Goal: Transaction & Acquisition: Purchase product/service

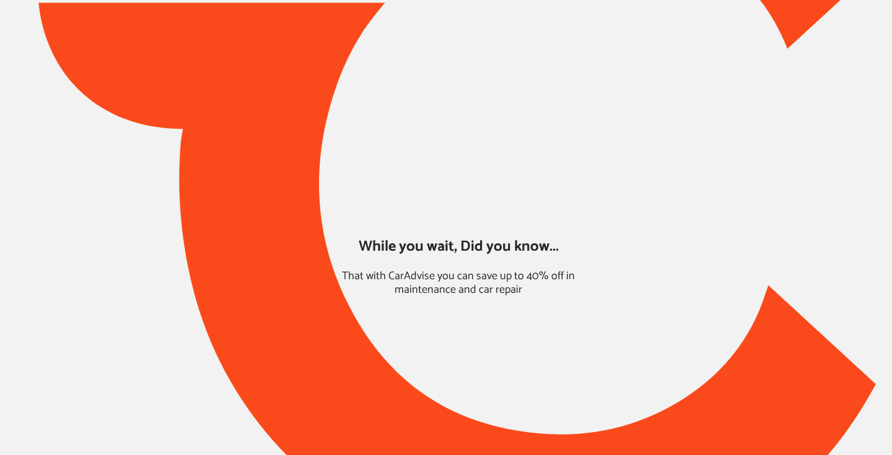
type input "*****"
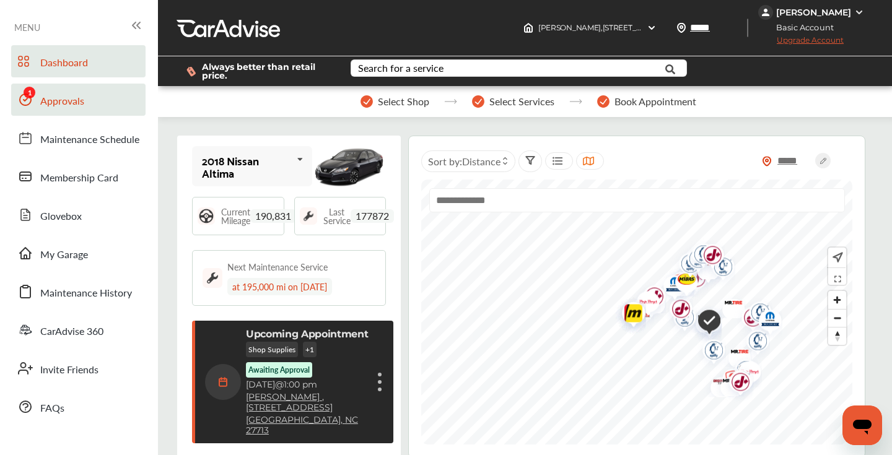
click at [83, 97] on span "Approvals" at bounding box center [62, 102] width 44 height 16
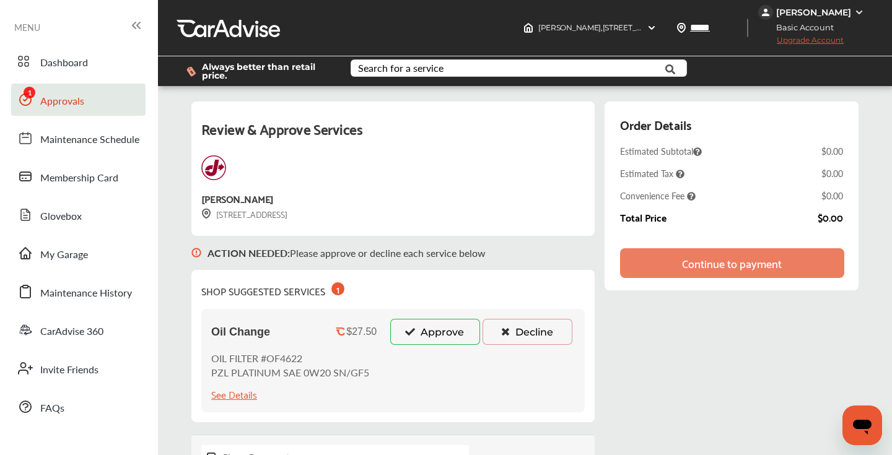
click at [434, 330] on button "Approve" at bounding box center [435, 332] width 90 height 26
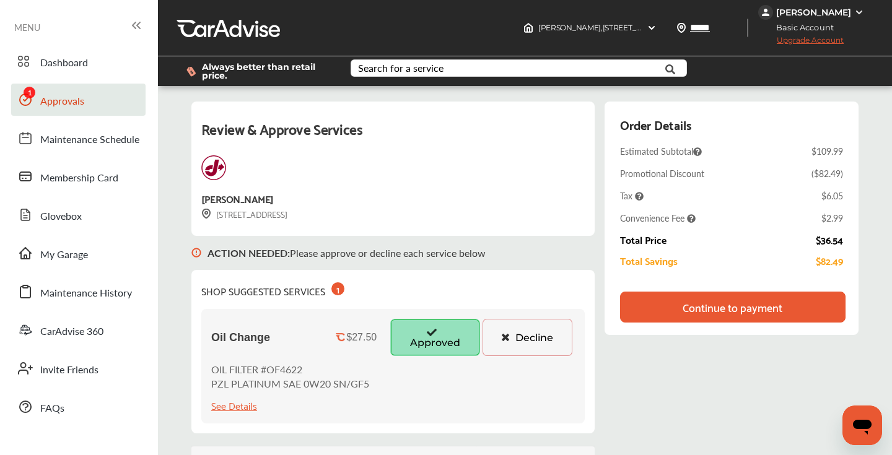
click at [651, 310] on div "Continue to payment" at bounding box center [732, 307] width 225 height 31
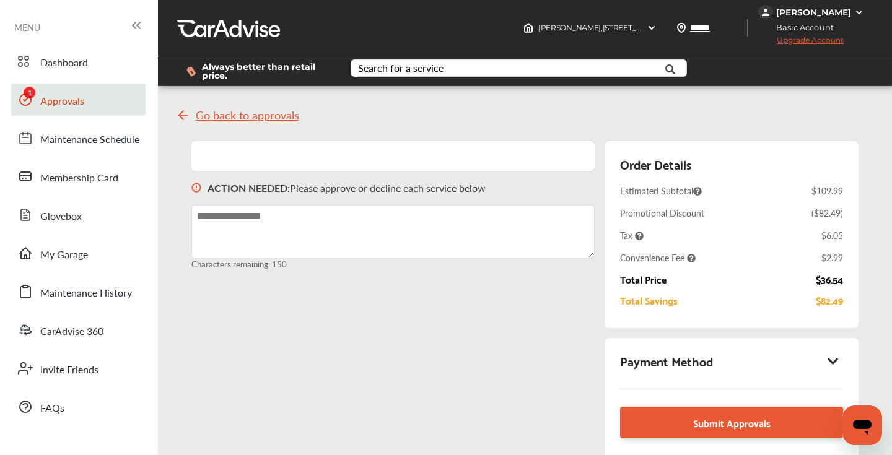
click at [834, 360] on icon at bounding box center [833, 361] width 15 height 12
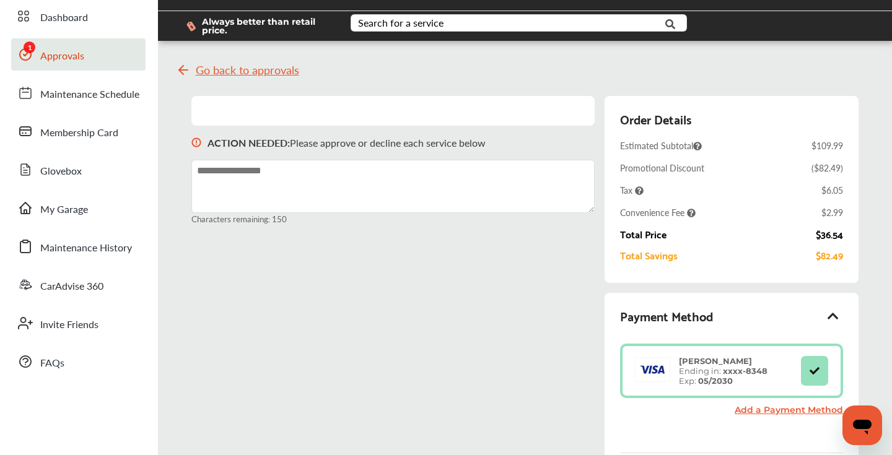
scroll to position [44, 0]
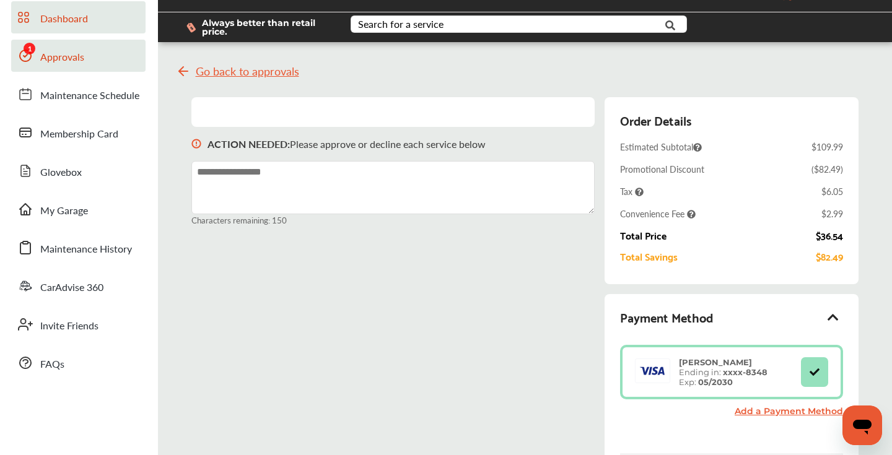
click at [82, 17] on span "Dashboard" at bounding box center [64, 19] width 48 height 16
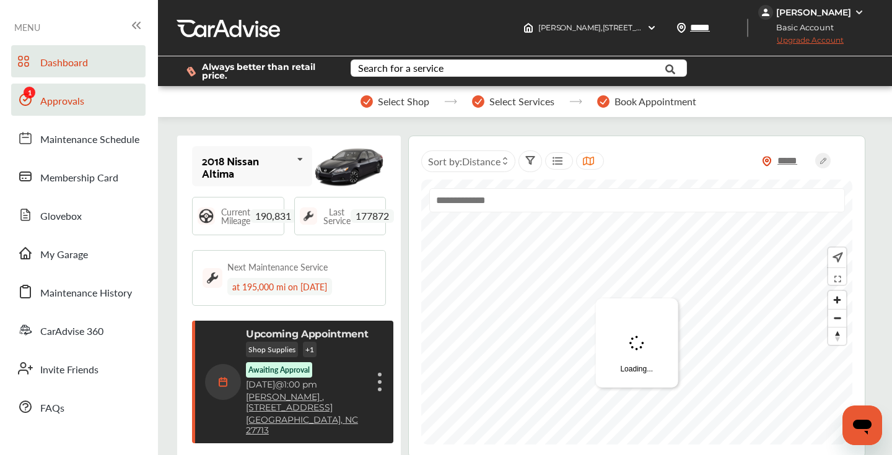
click at [64, 93] on link "Approvals" at bounding box center [78, 100] width 134 height 32
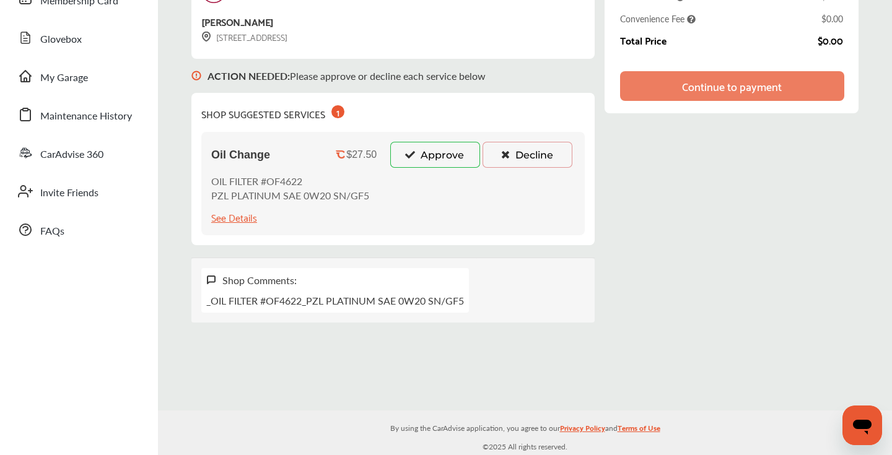
scroll to position [165, 0]
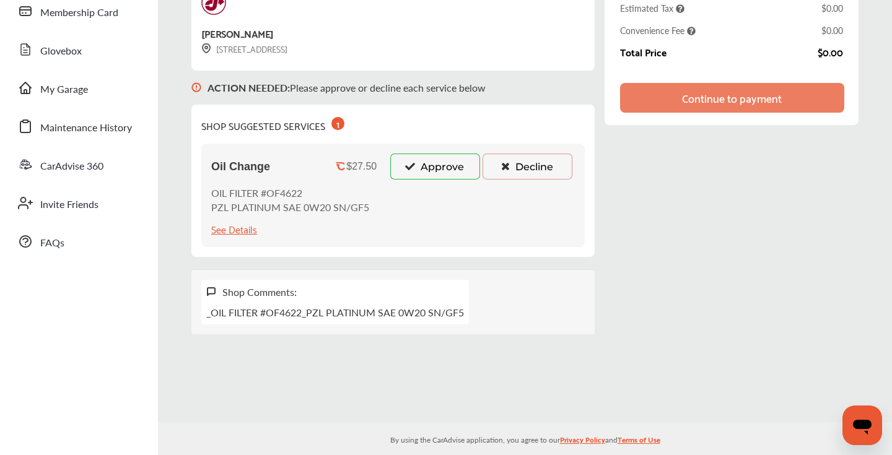
click at [422, 167] on button "Approve" at bounding box center [435, 167] width 90 height 26
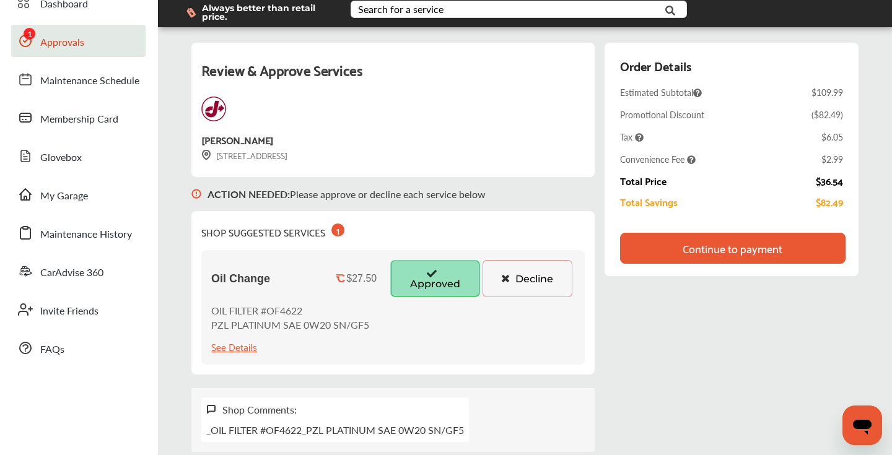
scroll to position [55, 0]
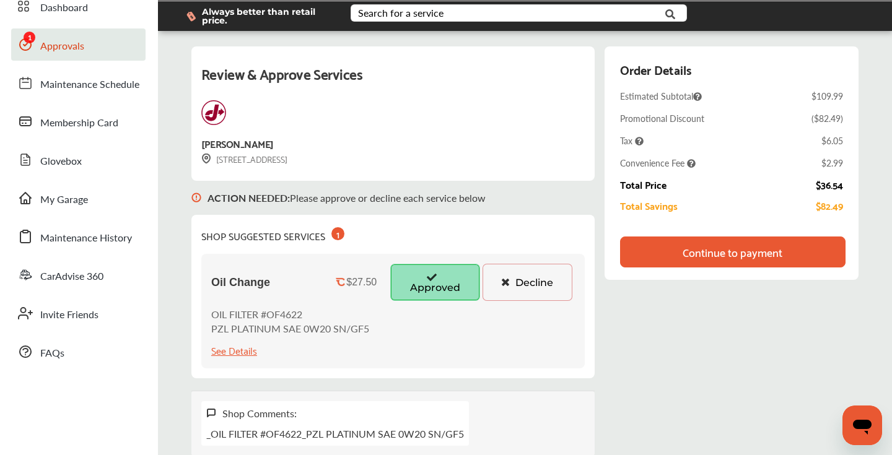
click at [709, 260] on div "Continue to payment" at bounding box center [732, 252] width 225 height 31
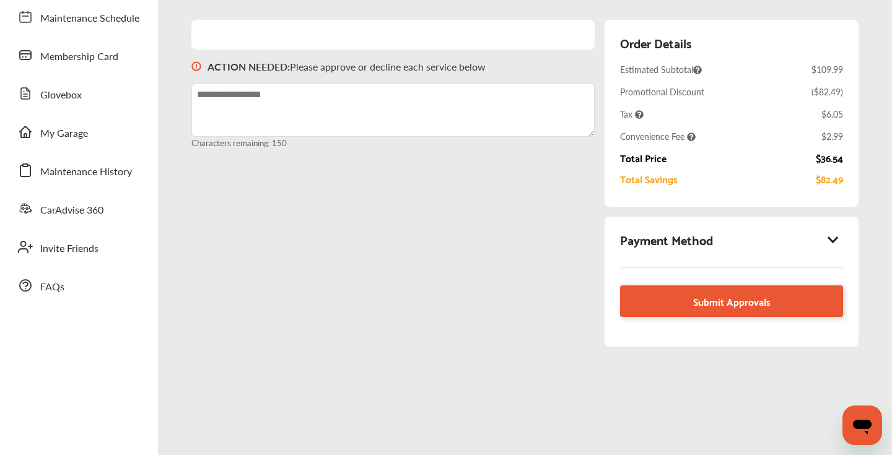
scroll to position [152, 0]
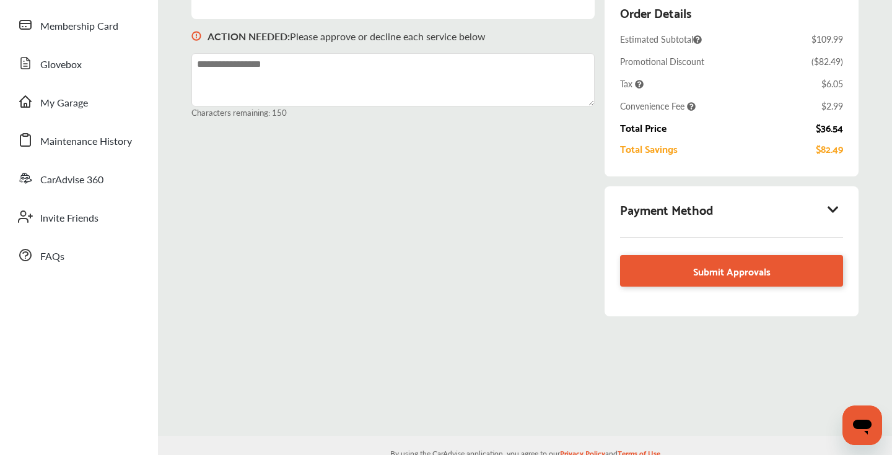
click at [833, 208] on icon at bounding box center [833, 209] width 15 height 12
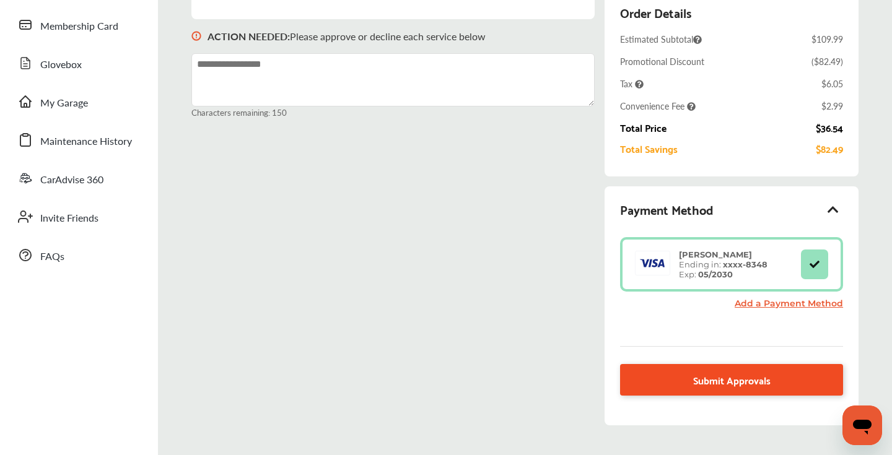
click at [711, 376] on span "Submit Approvals" at bounding box center [731, 380] width 77 height 17
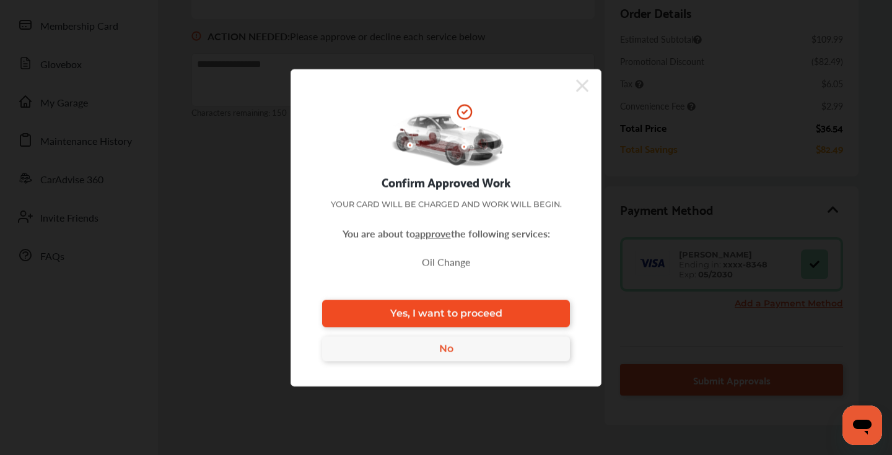
click at [465, 302] on link "Yes, I want to proceed" at bounding box center [446, 313] width 248 height 27
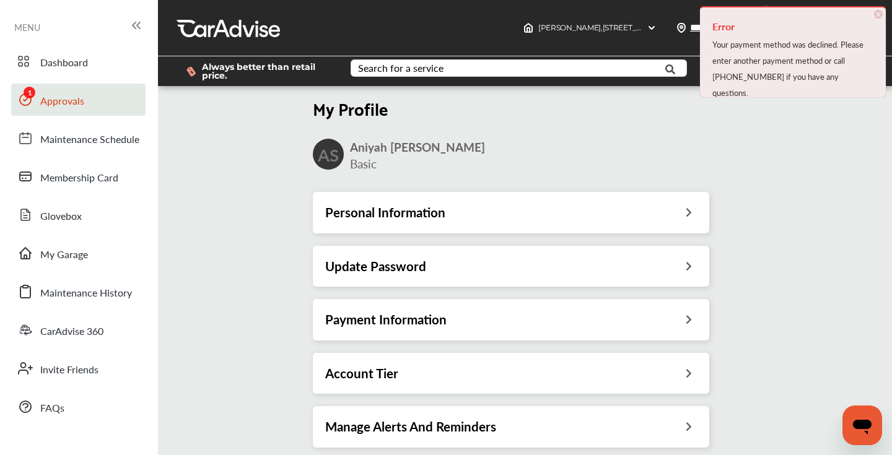
click at [95, 102] on link "Approvals" at bounding box center [78, 100] width 134 height 32
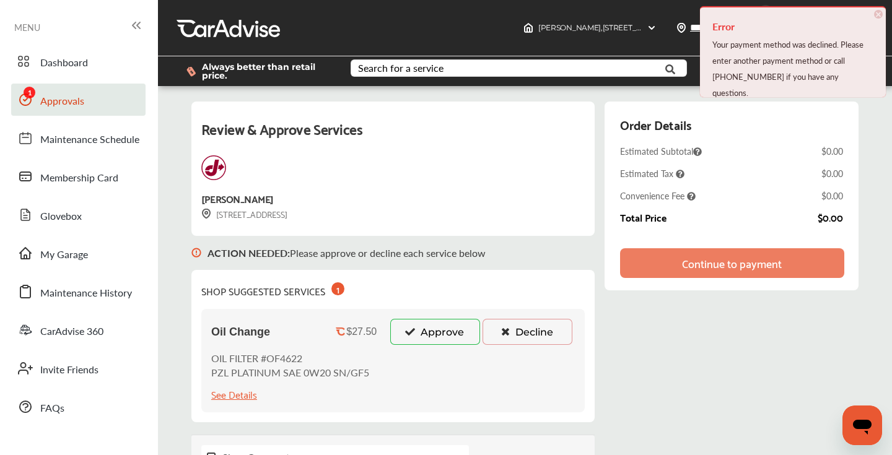
click at [419, 331] on button "Approve" at bounding box center [435, 332] width 90 height 26
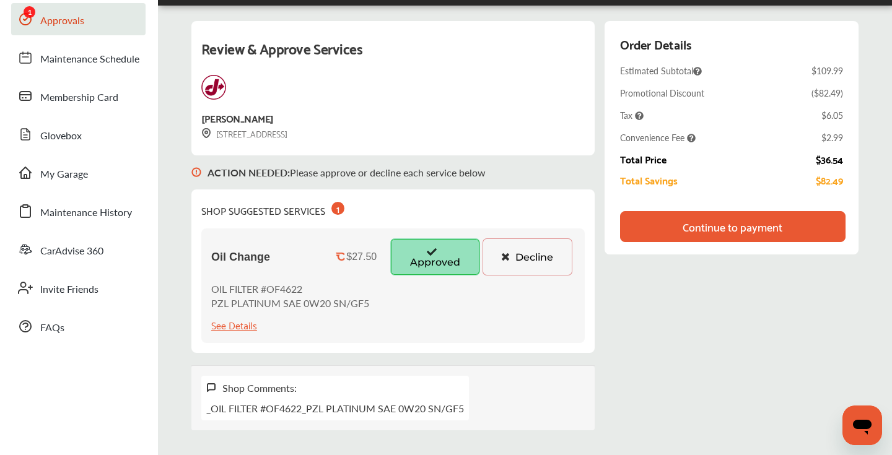
scroll to position [82, 0]
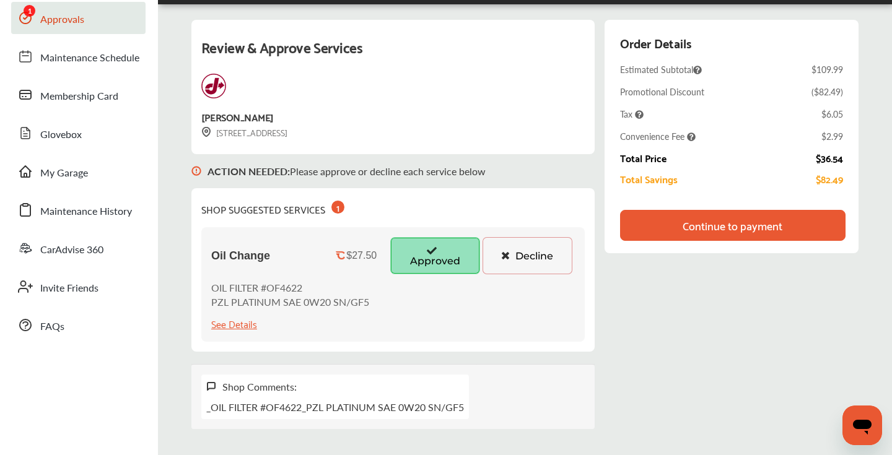
click at [658, 225] on div "Continue to payment" at bounding box center [732, 225] width 225 height 31
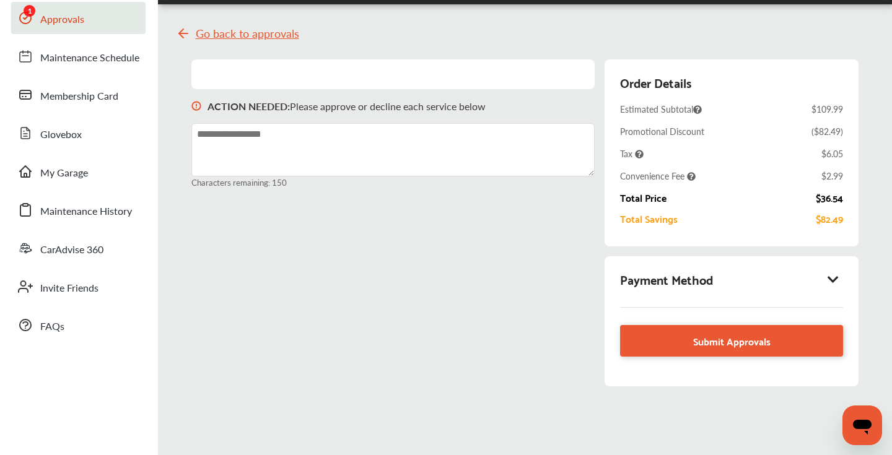
click at [831, 281] on icon at bounding box center [833, 279] width 15 height 12
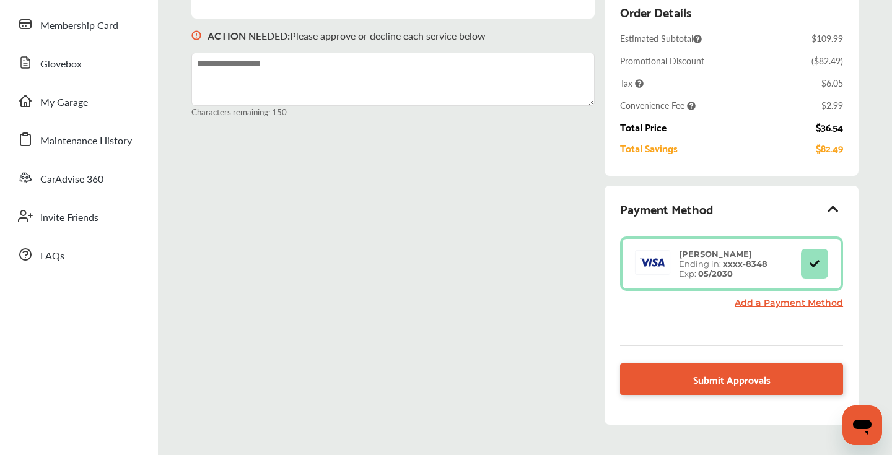
scroll to position [156, 0]
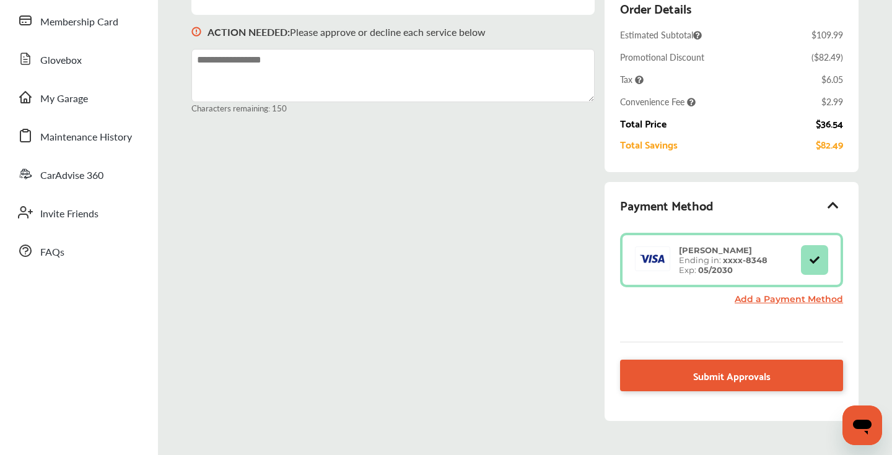
click at [807, 298] on link "Add a Payment Method" at bounding box center [789, 299] width 108 height 11
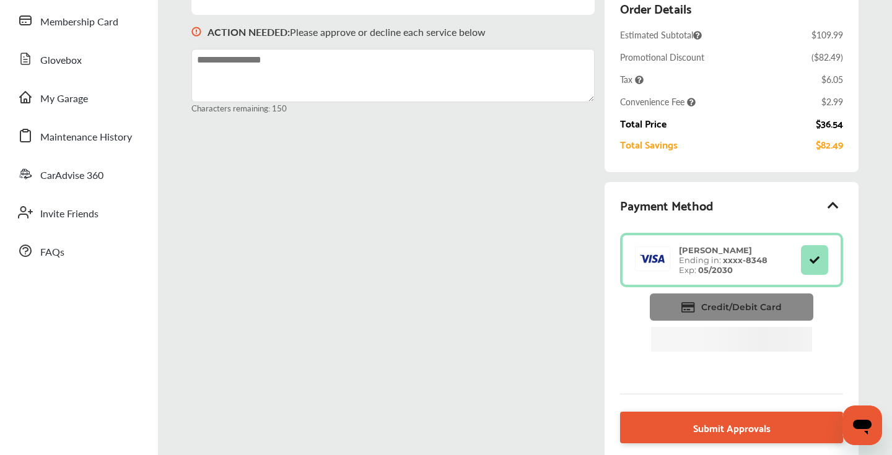
click at [724, 306] on span "Credit/Debit Card" at bounding box center [741, 307] width 81 height 11
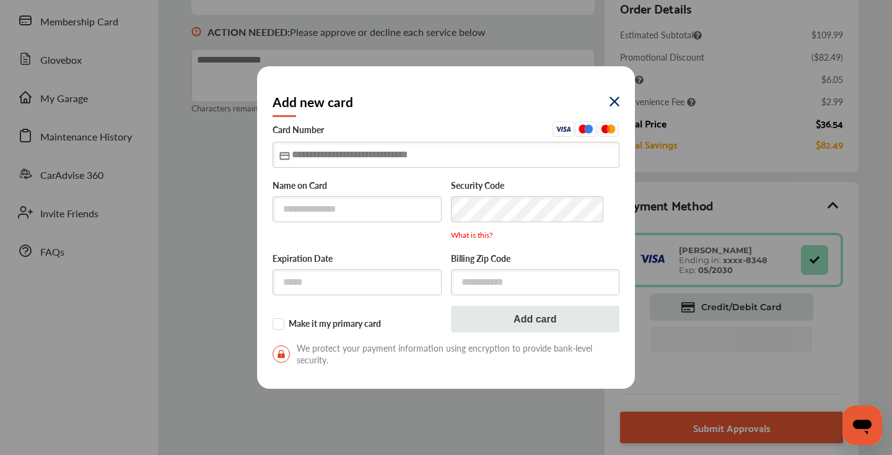
click at [294, 158] on input "text" at bounding box center [446, 154] width 347 height 25
click at [307, 154] on input "**********" at bounding box center [446, 154] width 347 height 25
click at [304, 155] on input "**********" at bounding box center [446, 154] width 347 height 25
type input "**********"
click at [331, 287] on input "text" at bounding box center [357, 281] width 169 height 25
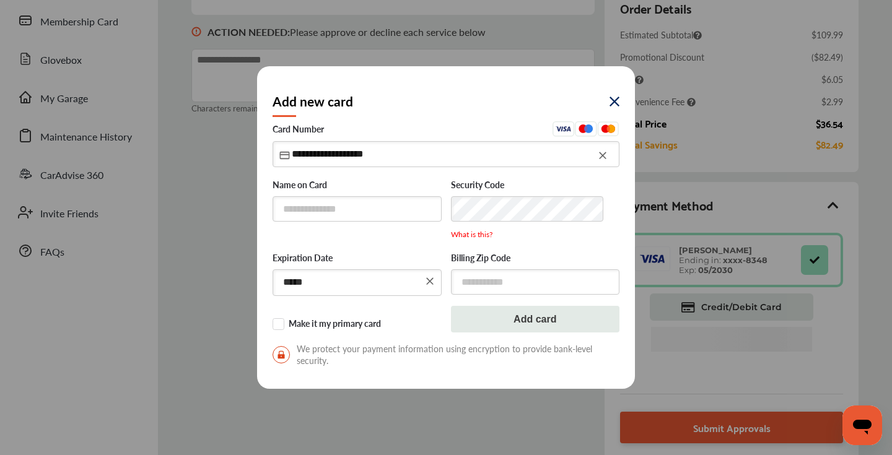
type input "*****"
click at [499, 282] on input "text" at bounding box center [535, 281] width 169 height 25
type input "*****"
click at [344, 209] on input "text" at bounding box center [357, 208] width 169 height 25
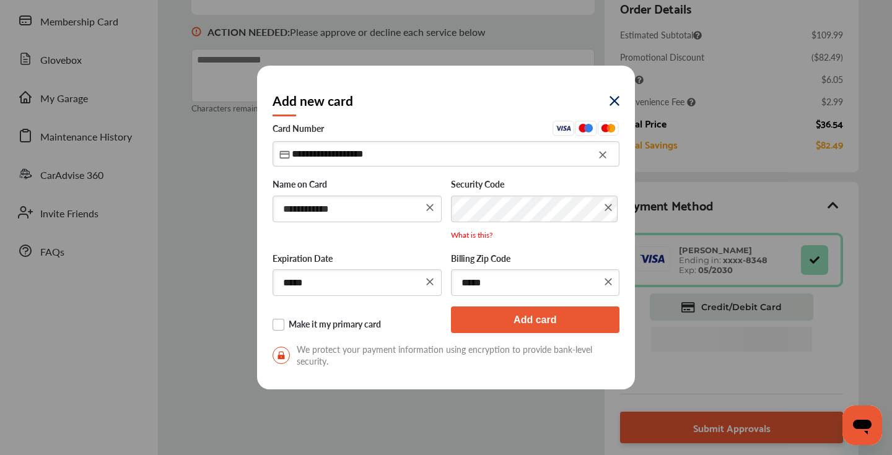
type input "**********"
click at [281, 326] on label "Make it my primary card" at bounding box center [357, 325] width 169 height 12
click at [488, 316] on button "Add card" at bounding box center [535, 320] width 169 height 27
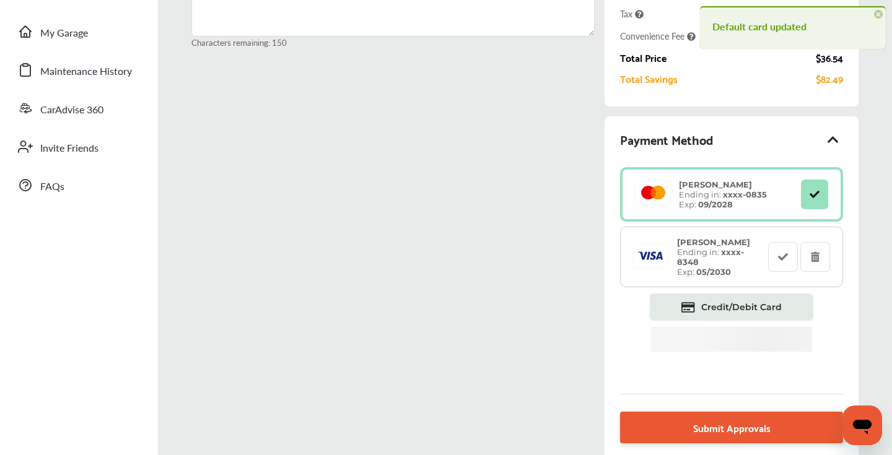
scroll to position [311, 0]
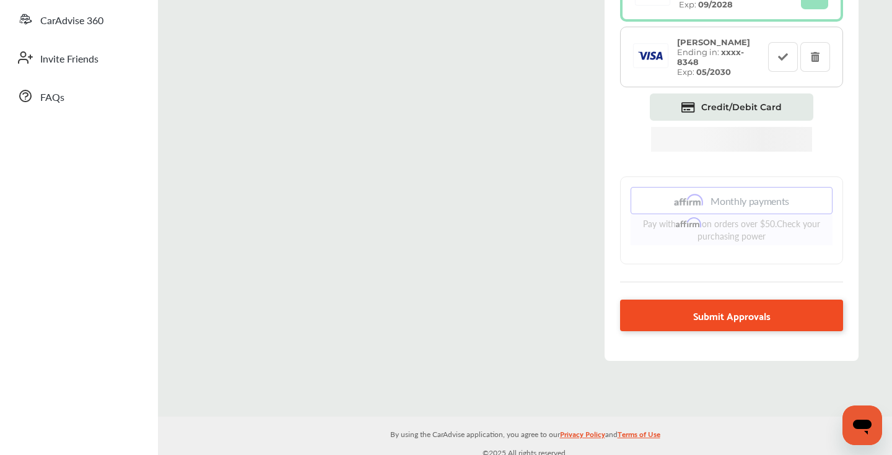
click at [647, 321] on link "Submit Approvals" at bounding box center [731, 316] width 223 height 32
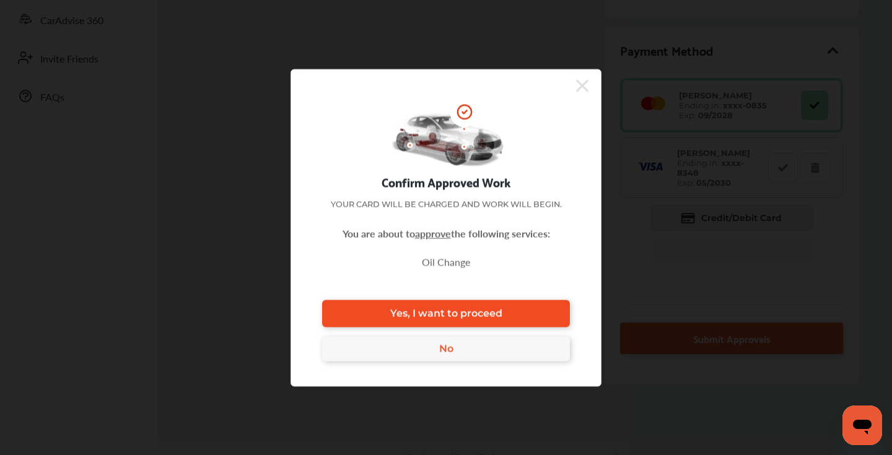
click at [486, 310] on span "Yes, I want to proceed" at bounding box center [446, 314] width 112 height 12
